Goal: Go to known website: Access a specific website the user already knows

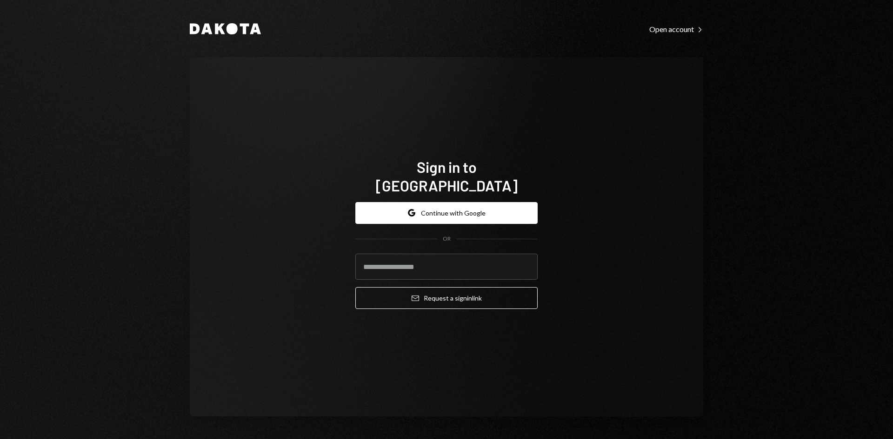
type input "**********"
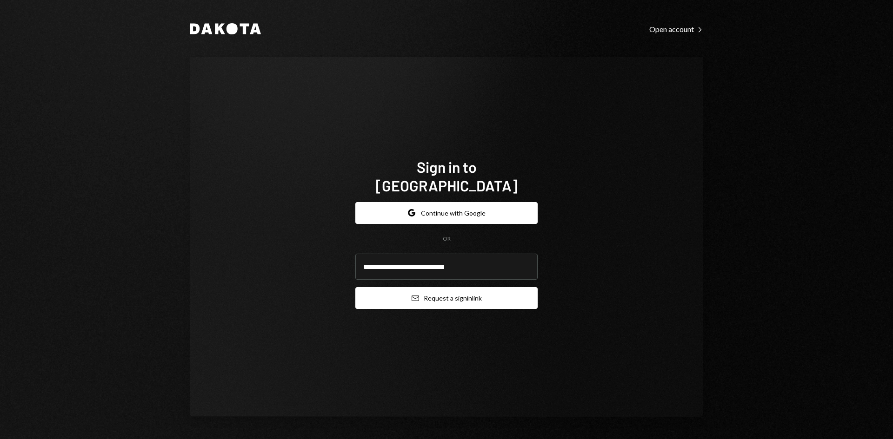
click at [406, 297] on button "Email Request a sign in link" at bounding box center [446, 298] width 182 height 22
